Goal: Check status

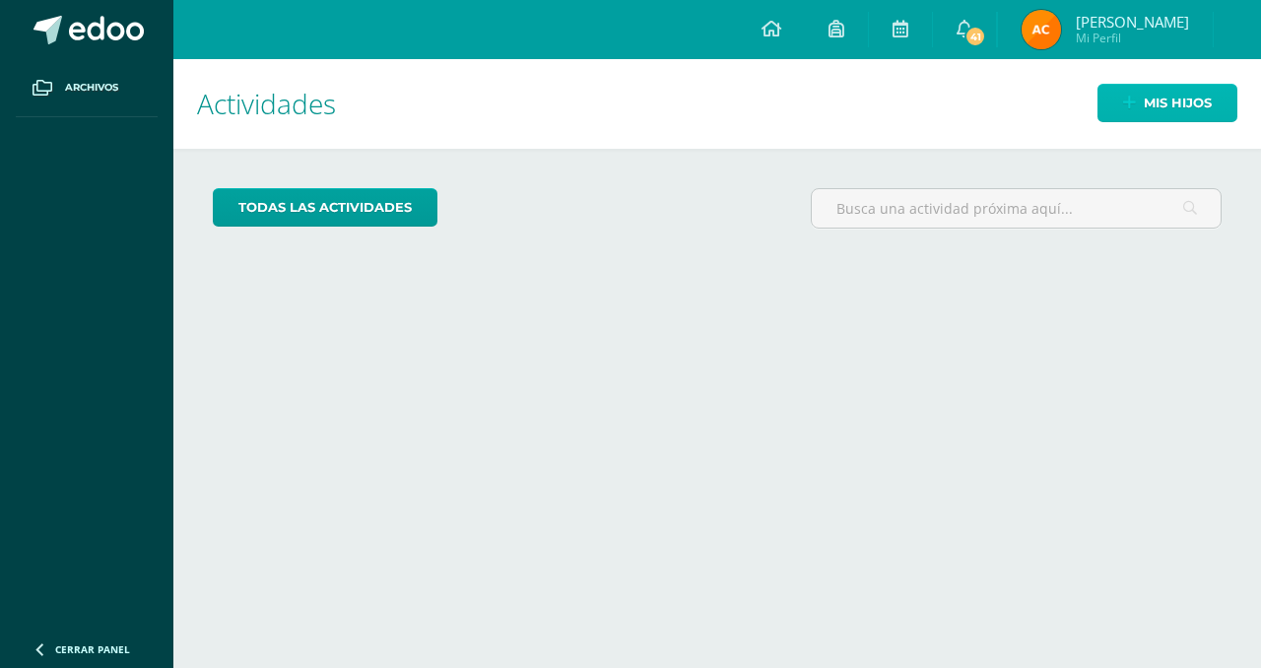
click at [1187, 119] on span "Mis hijos" at bounding box center [1178, 103] width 68 height 36
click at [1150, 98] on span "Mis hijos" at bounding box center [1178, 103] width 68 height 36
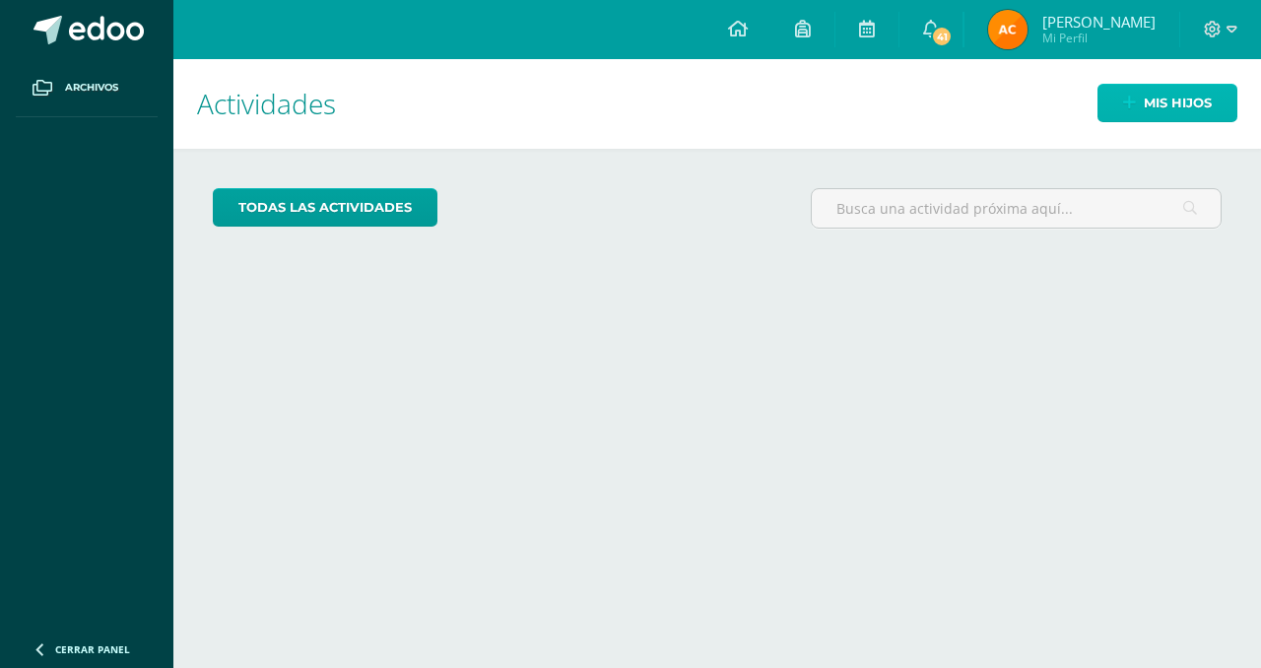
click at [1150, 98] on span "Mis hijos" at bounding box center [1178, 103] width 68 height 36
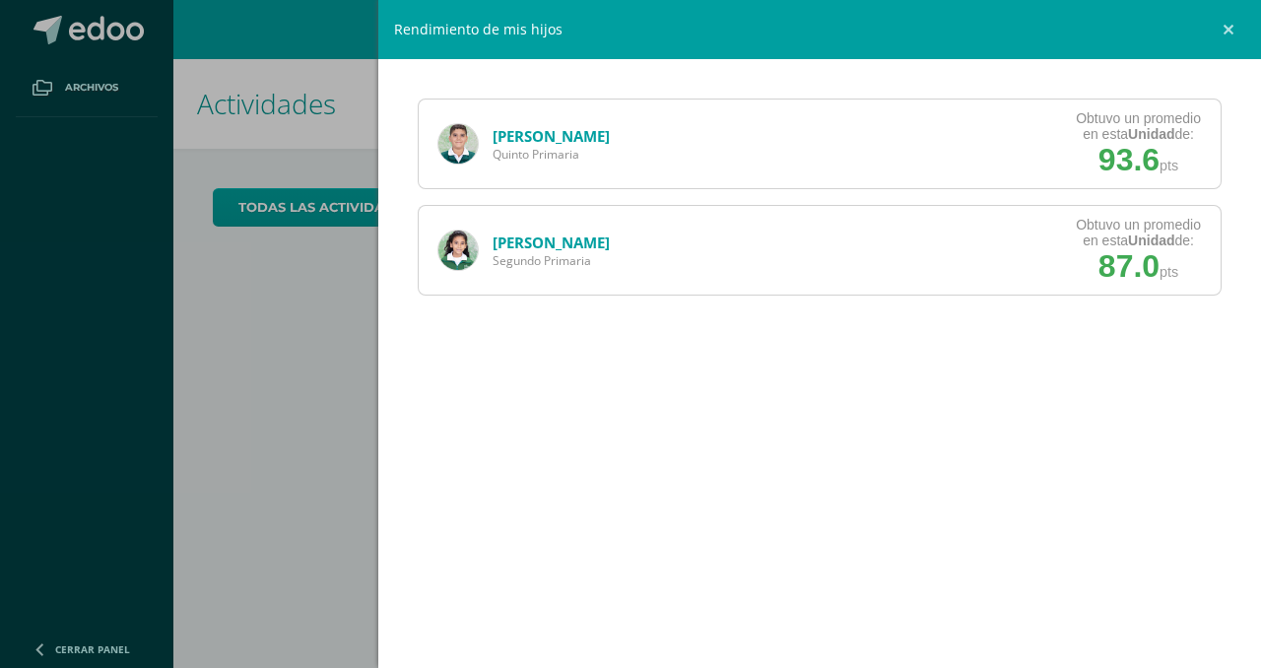
click at [548, 129] on link "[PERSON_NAME]" at bounding box center [550, 136] width 117 height 20
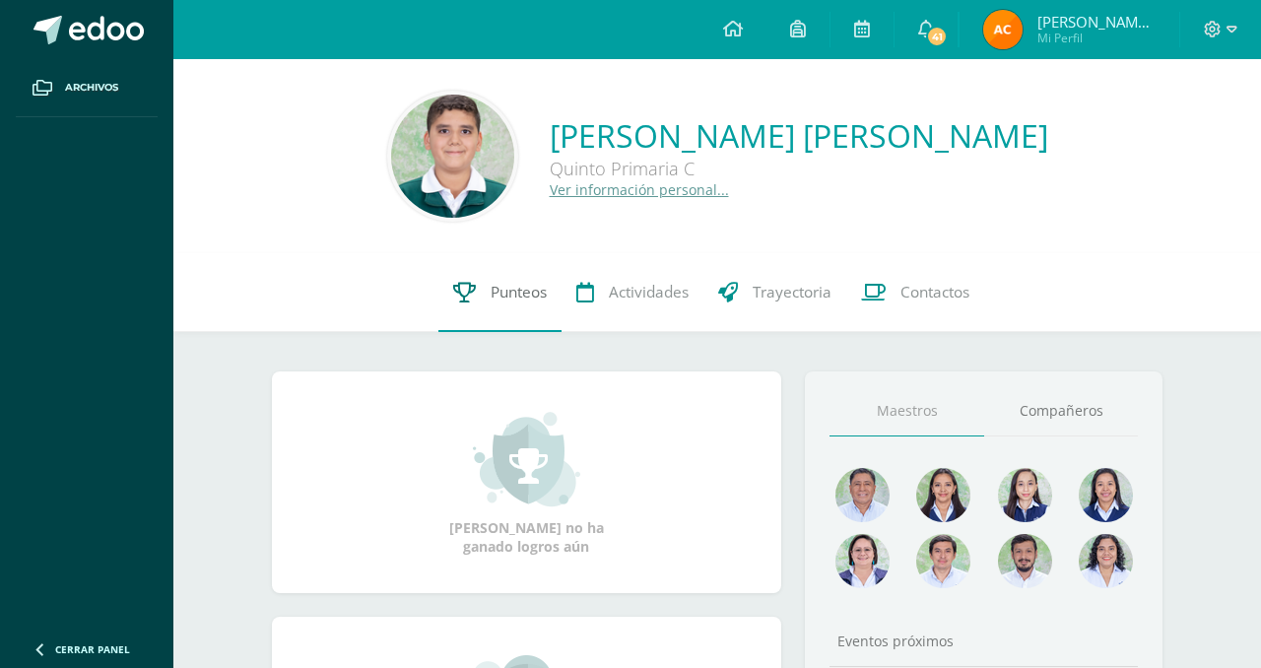
drag, startPoint x: 519, startPoint y: 316, endPoint x: 498, endPoint y: 316, distance: 20.7
click at [518, 316] on link "Punteos" at bounding box center [499, 292] width 123 height 79
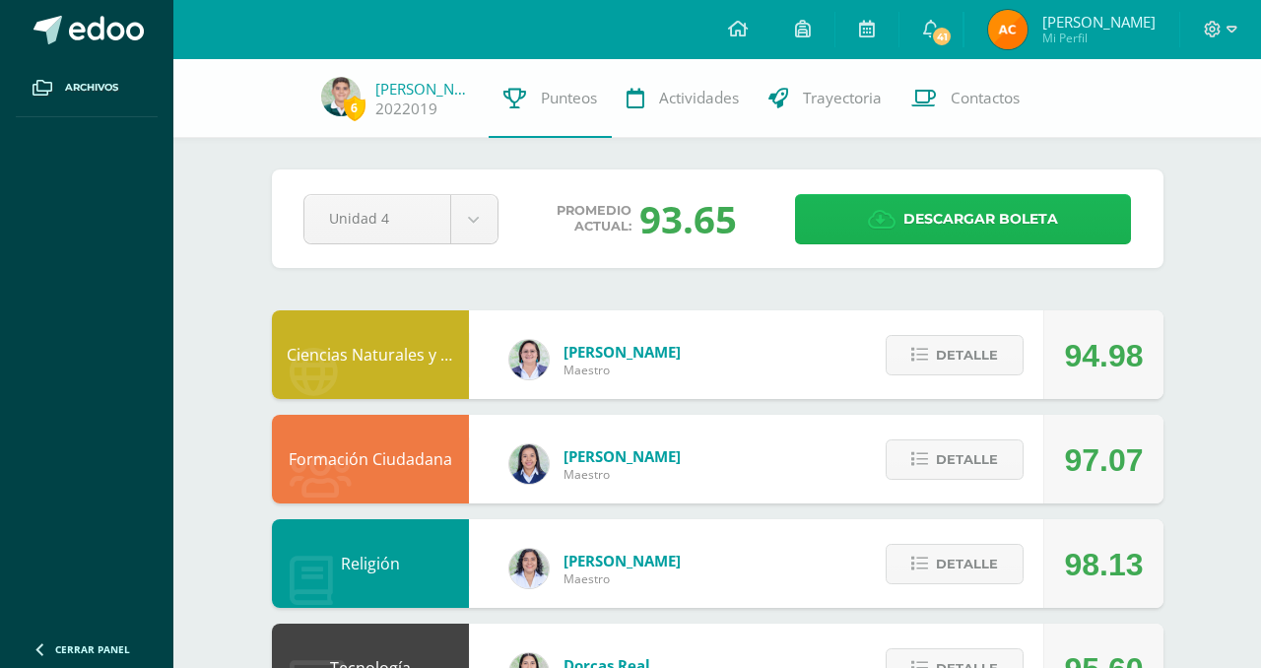
click at [993, 218] on span "Descargar boleta" at bounding box center [980, 219] width 155 height 48
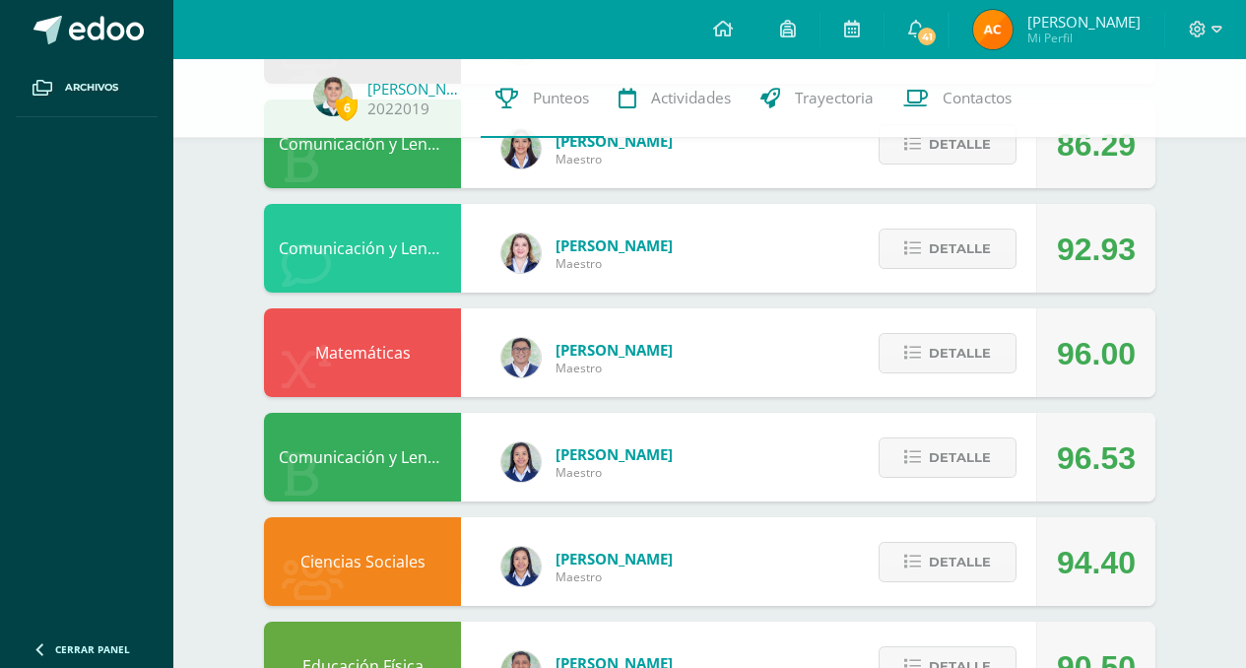
scroll to position [1116, 0]
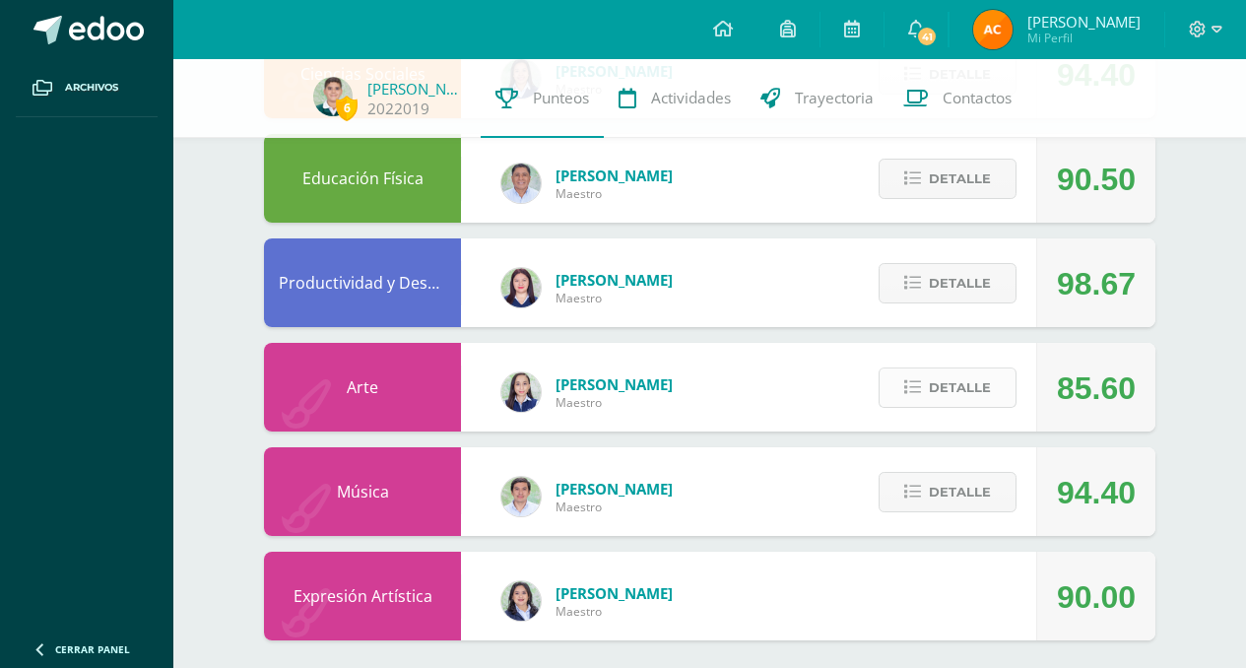
click at [917, 403] on button "Detalle" at bounding box center [948, 387] width 138 height 40
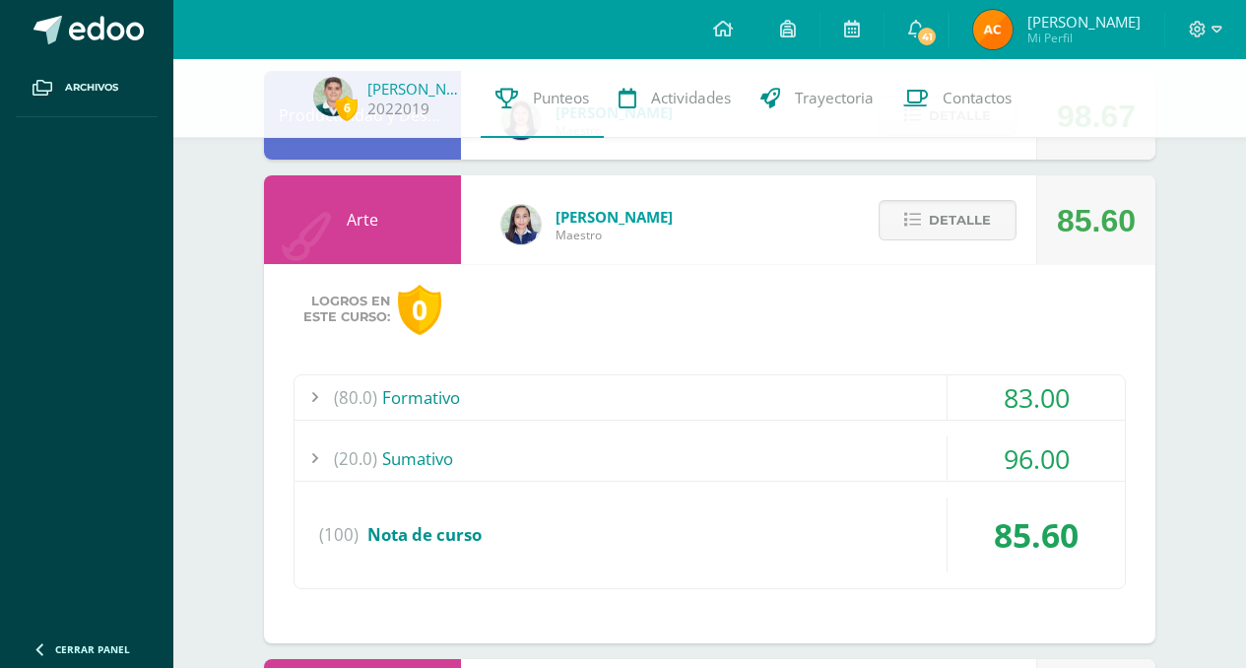
scroll to position [1285, 0]
